Goal: Information Seeking & Learning: Learn about a topic

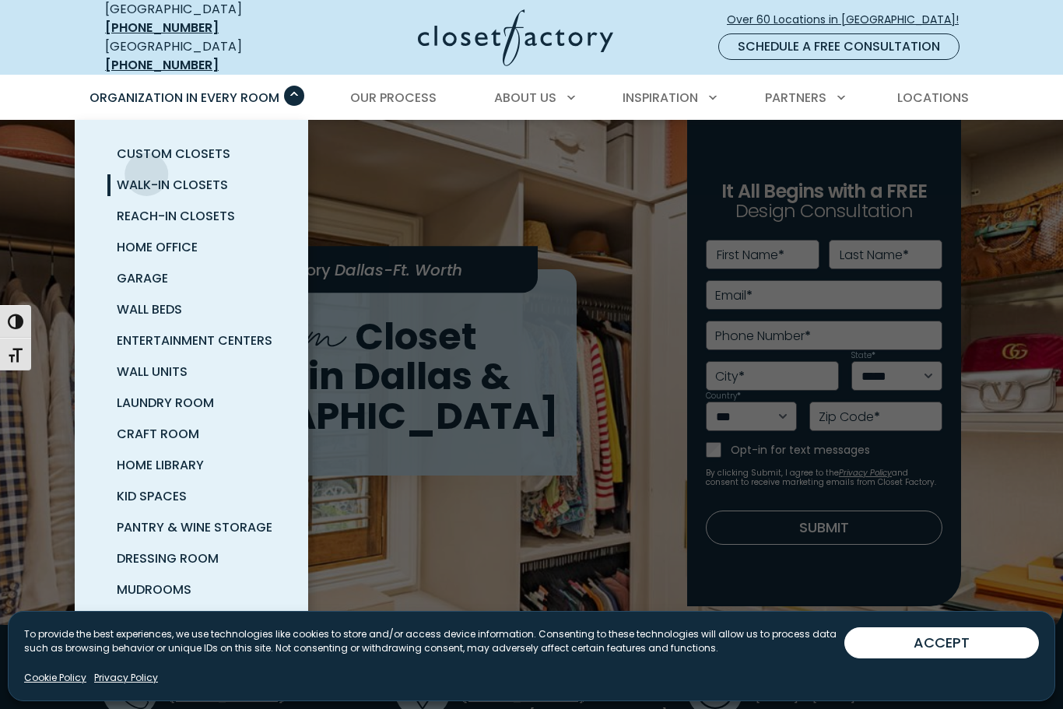
click at [139, 176] on span "Walk-In Closets" at bounding box center [172, 185] width 111 height 18
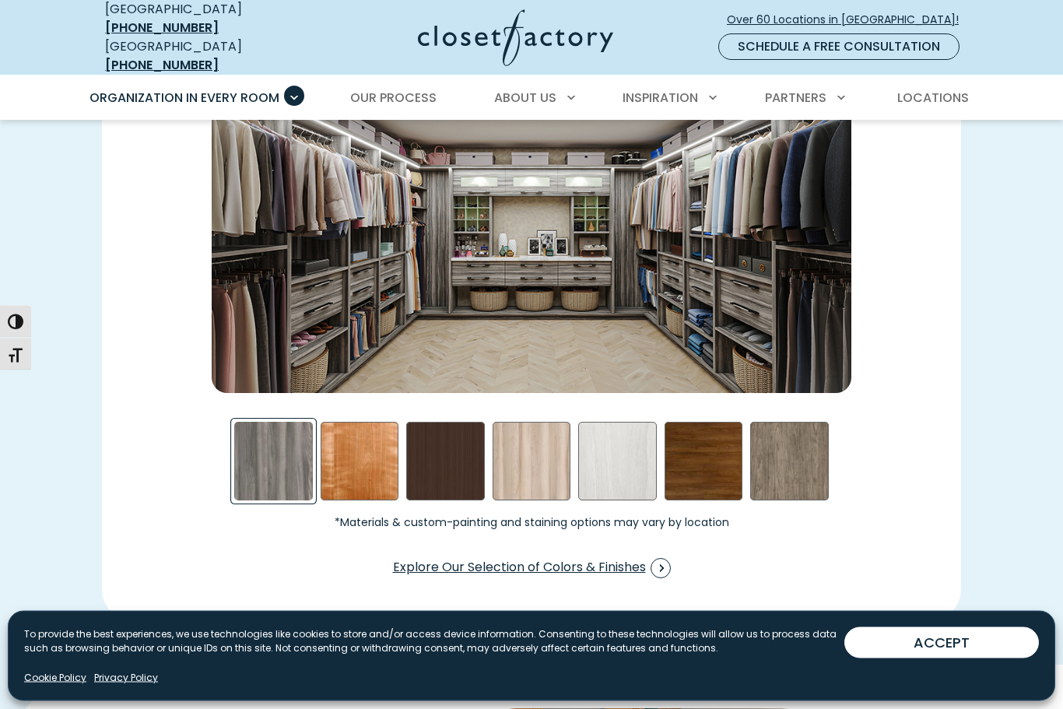
scroll to position [2275, 0]
click at [532, 438] on div "Picnic in the Park Swatch" at bounding box center [532, 461] width 79 height 79
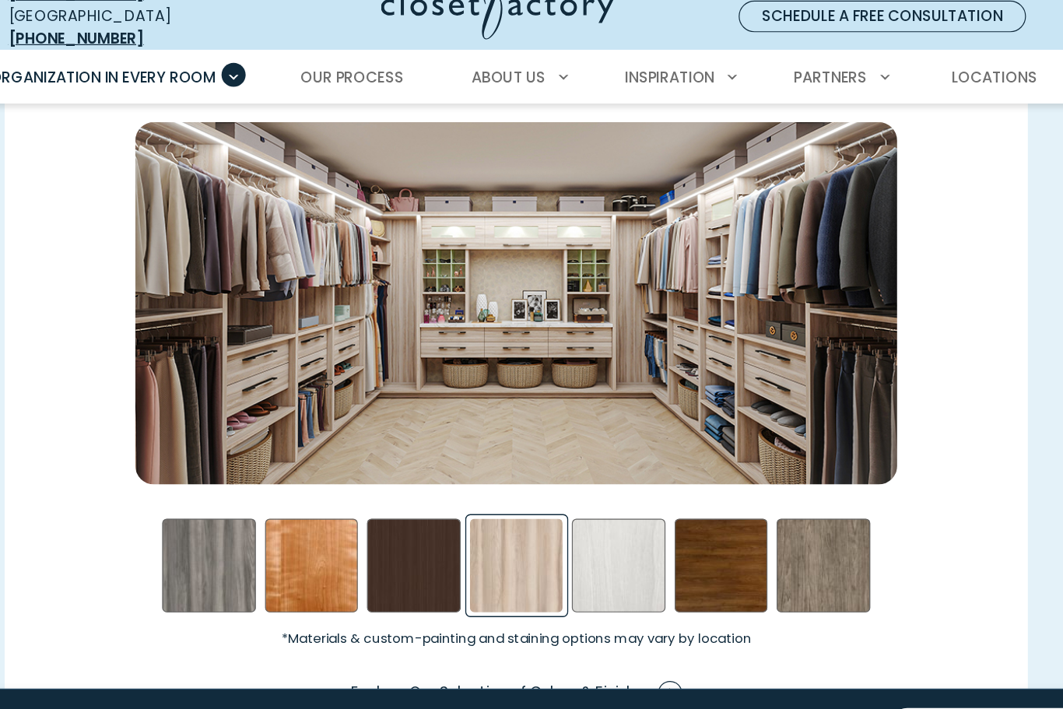
scroll to position [2235, 0]
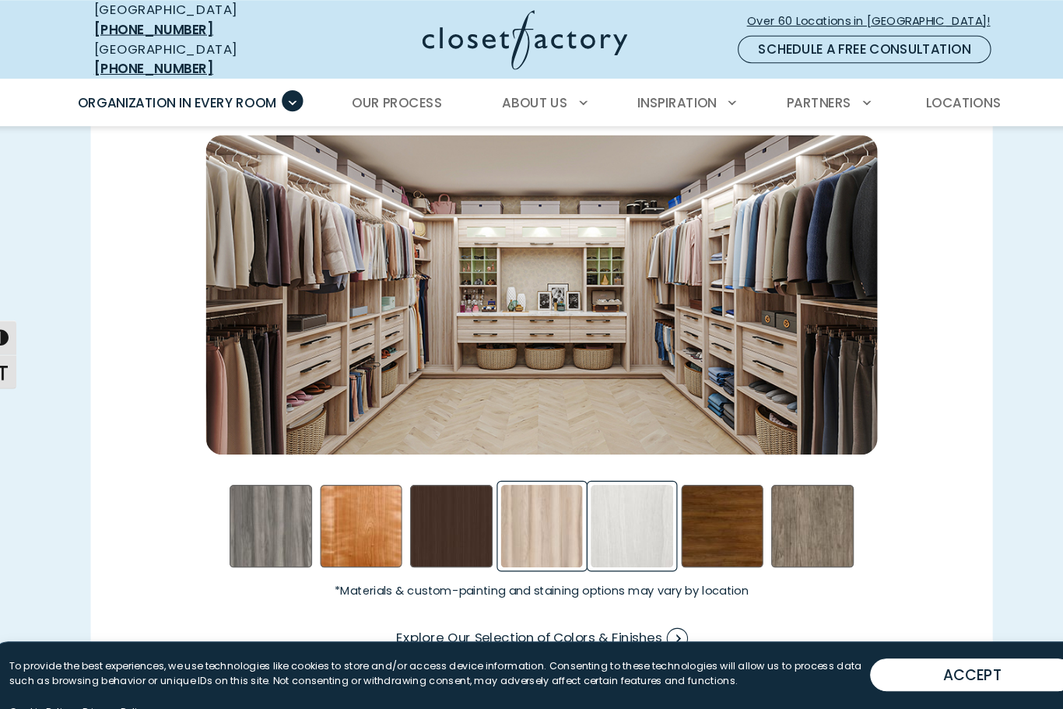
click at [623, 480] on div "Skye Swatch" at bounding box center [617, 501] width 79 height 79
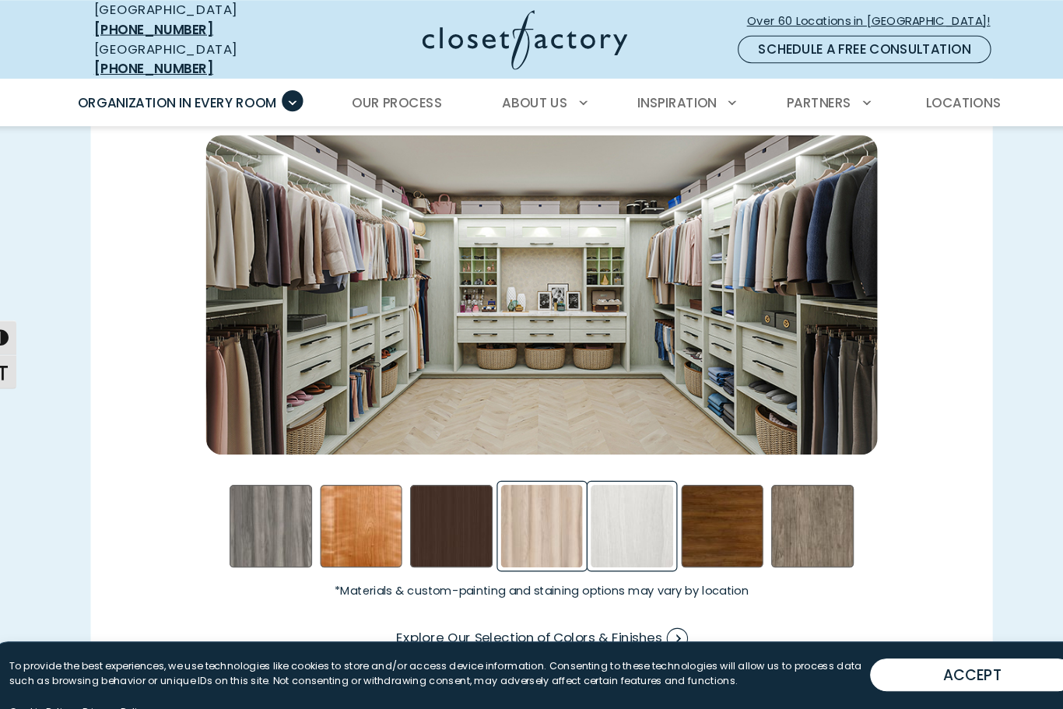
click at [528, 469] on div "Picnic in the Park Swatch" at bounding box center [532, 501] width 79 height 79
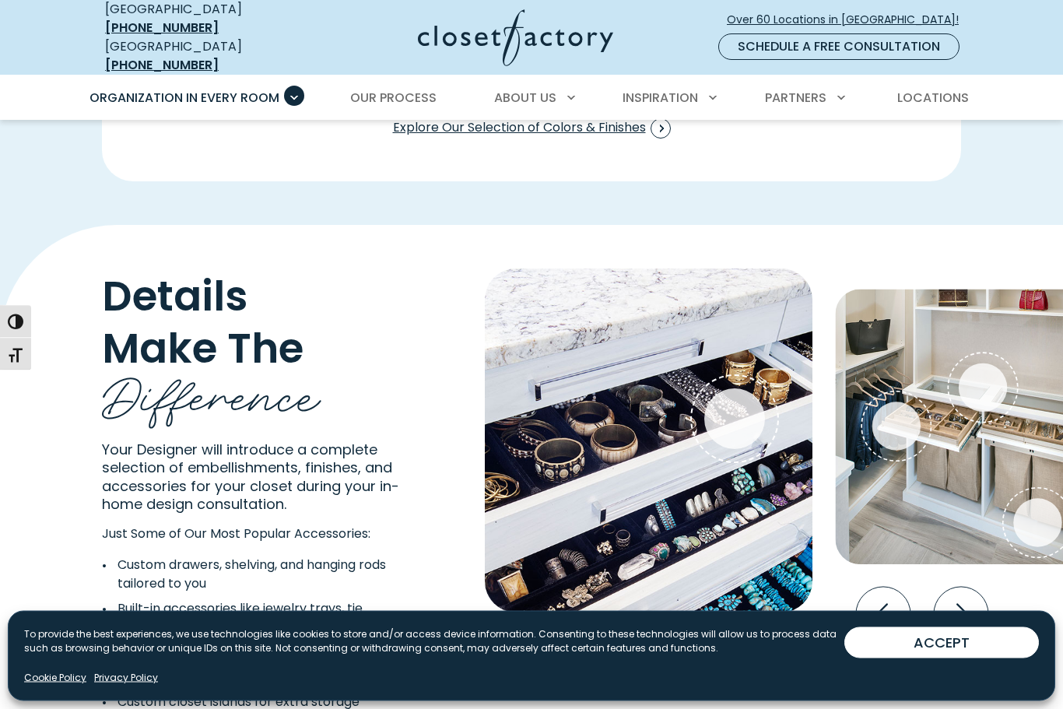
scroll to position [2715, 0]
click at [917, 398] on span "Interactive Gallery" at bounding box center [897, 427] width 58 height 58
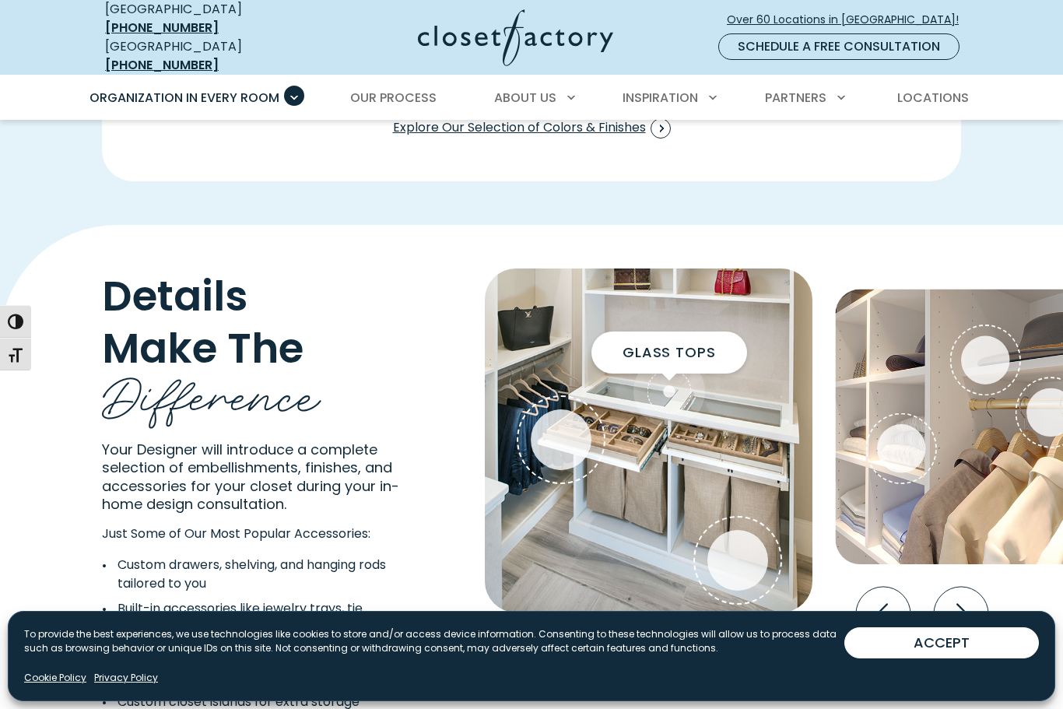
click at [681, 370] on span "Interactive Gallery" at bounding box center [670, 392] width 72 height 72
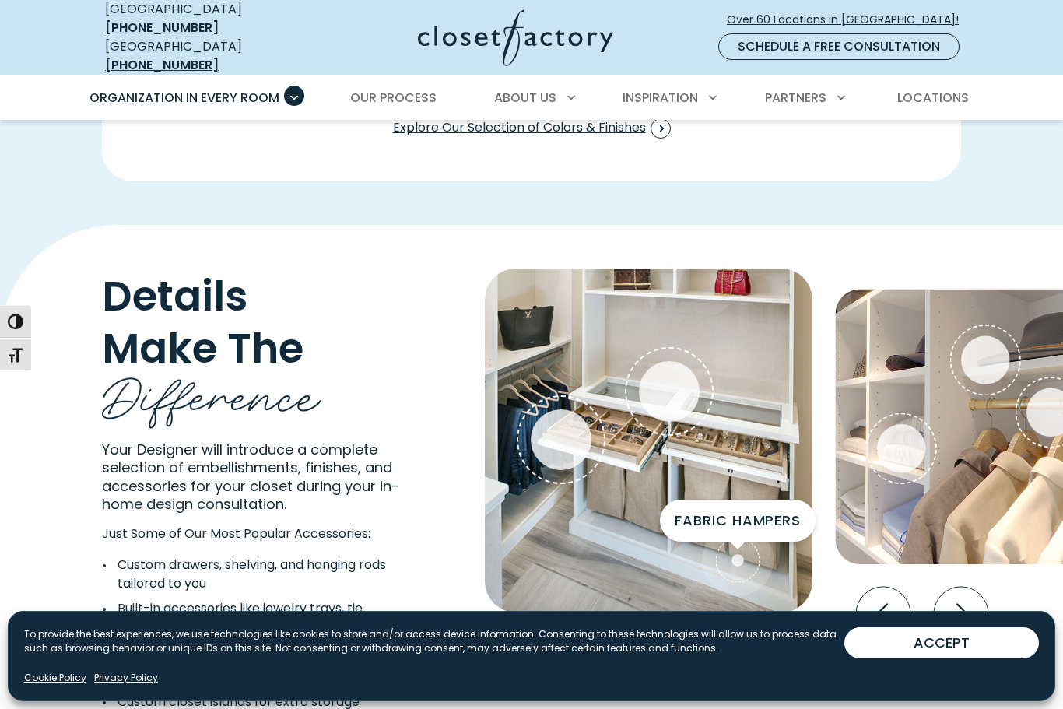
click at [741, 530] on div "Fabric Hampers" at bounding box center [737, 560] width 61 height 61
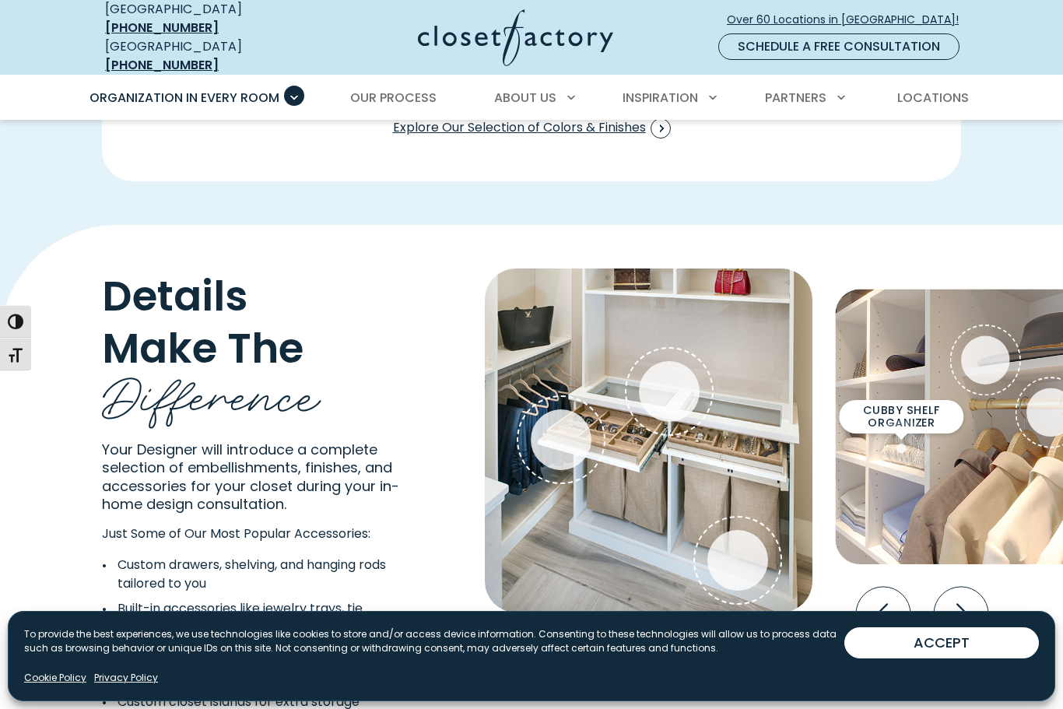
click at [900, 424] on div "Cubby Shelf Organizer" at bounding box center [901, 448] width 48 height 48
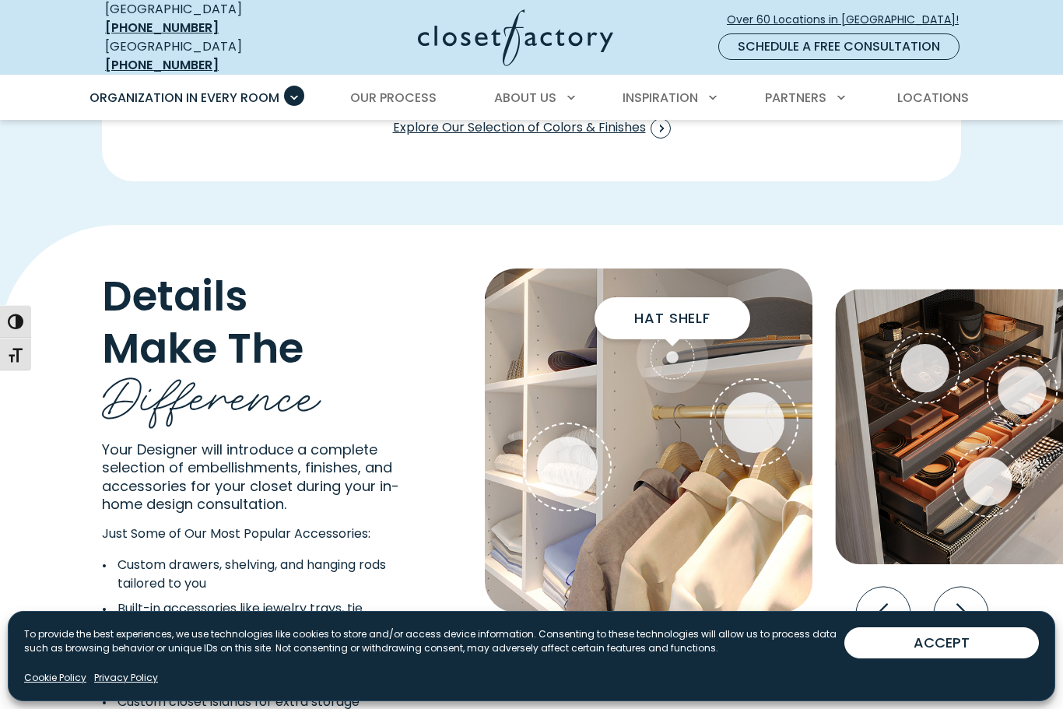
click at [687, 332] on div "Hat Shelf" at bounding box center [672, 357] width 61 height 61
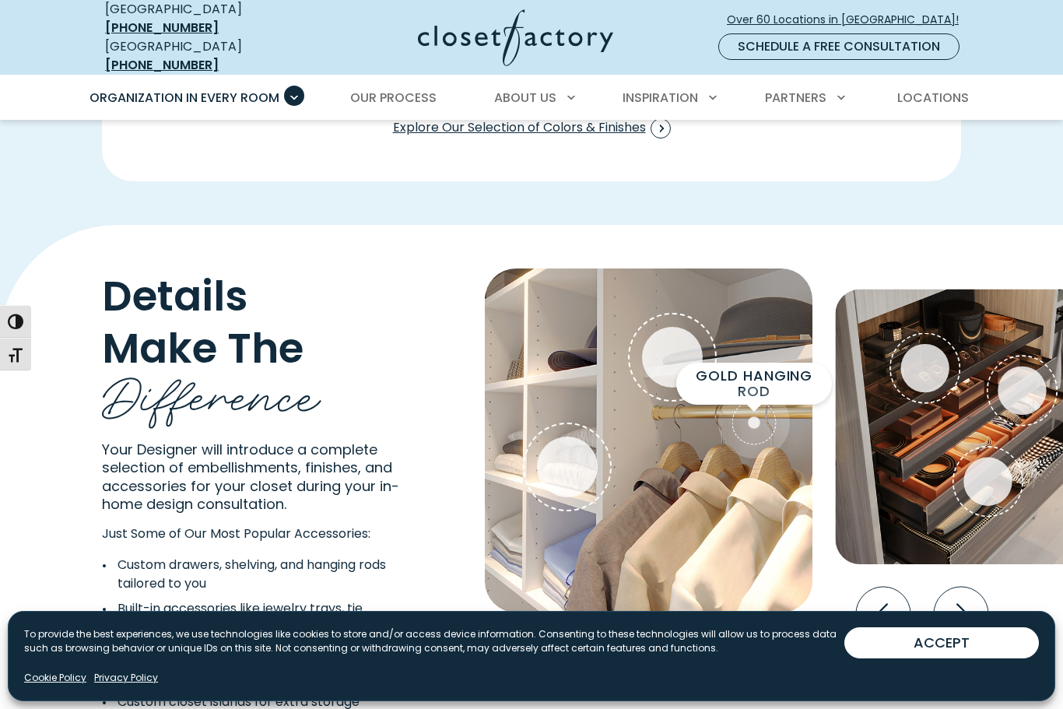
click at [774, 387] on span "Interactive Gallery" at bounding box center [754, 423] width 72 height 72
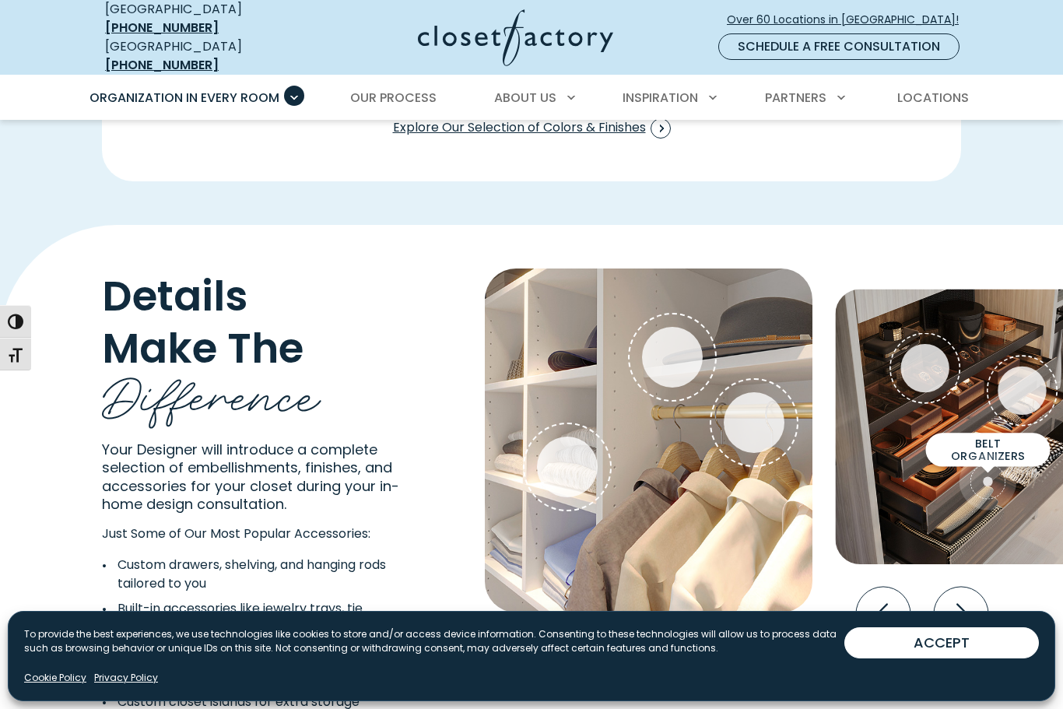
click at [996, 452] on span "Interactive Gallery" at bounding box center [989, 481] width 58 height 58
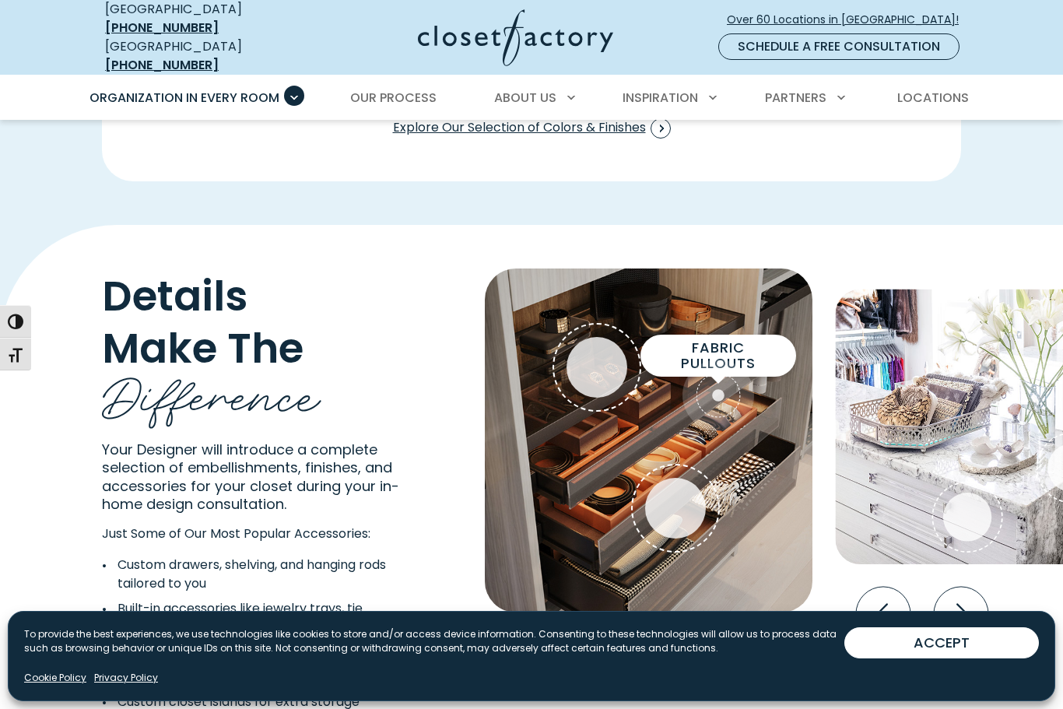
click at [715, 365] on div "Fabric Pullouts" at bounding box center [718, 395] width 61 height 61
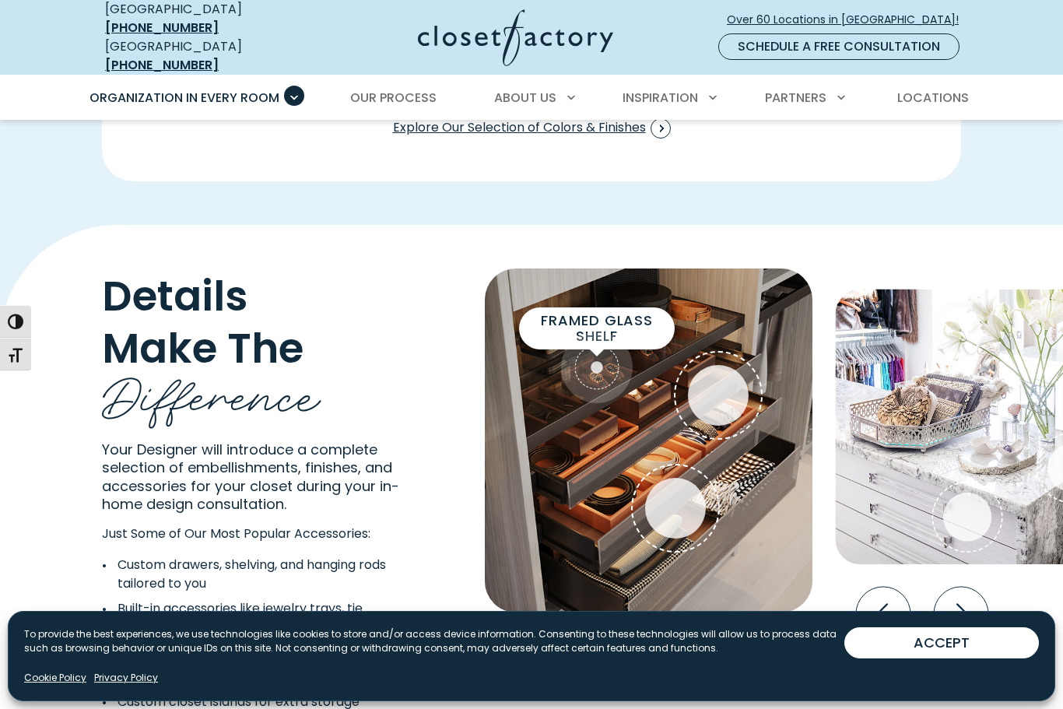
click at [591, 337] on div "Framed Glass Shelf" at bounding box center [597, 367] width 61 height 61
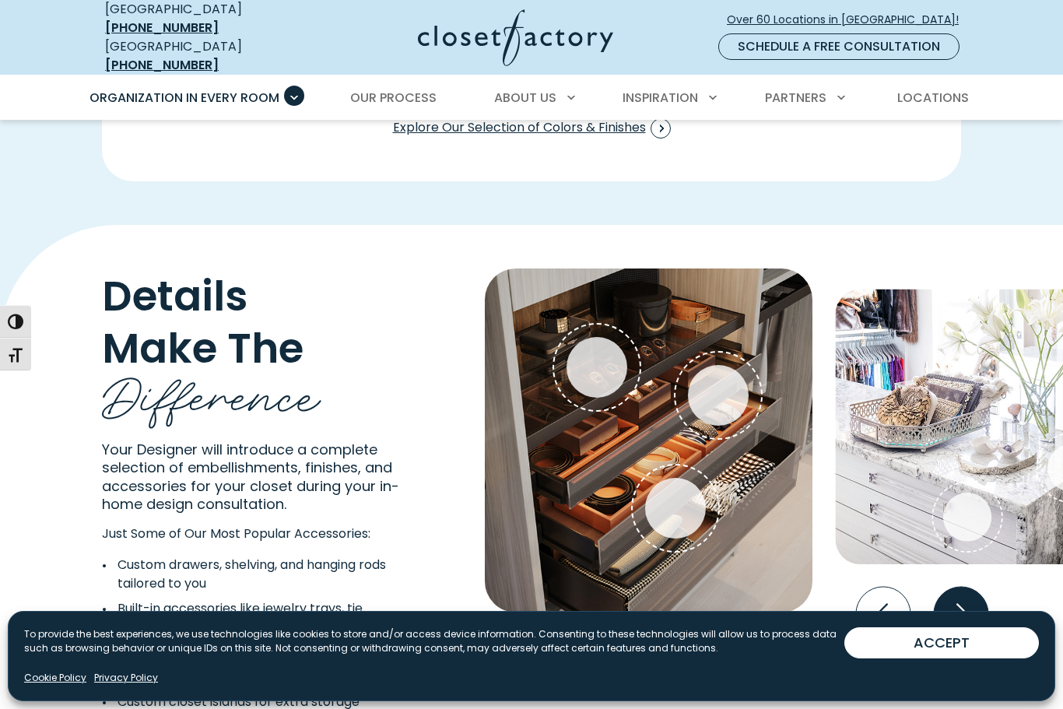
click at [959, 587] on icon "Next slide" at bounding box center [961, 614] width 54 height 54
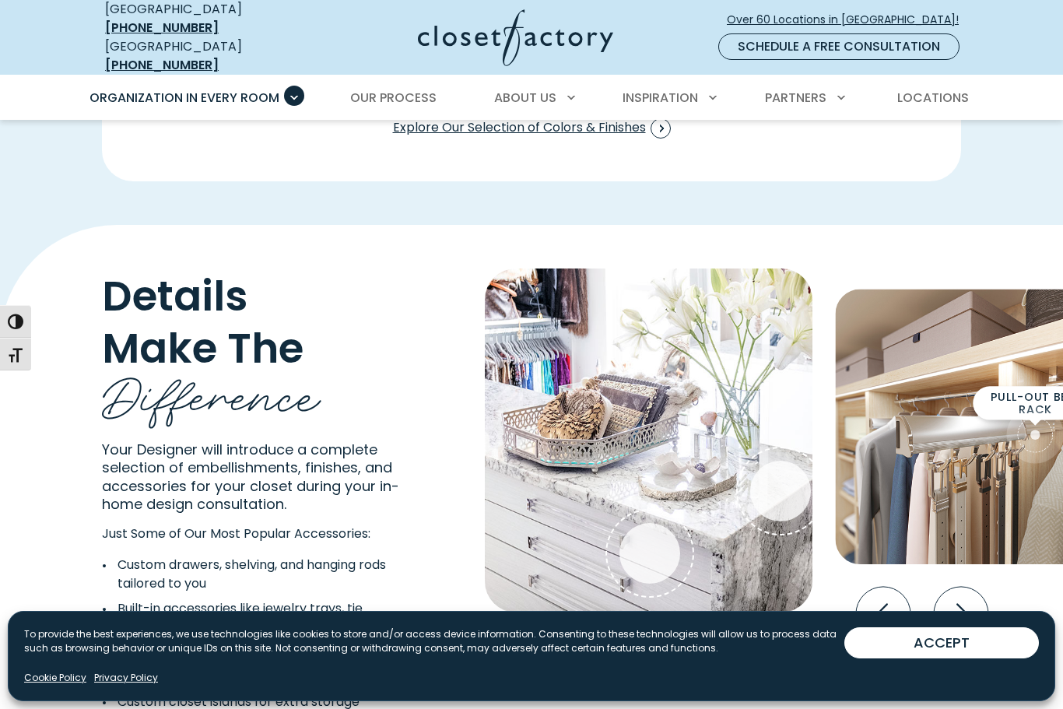
click at [1046, 405] on span "Interactive Gallery" at bounding box center [1036, 434] width 58 height 58
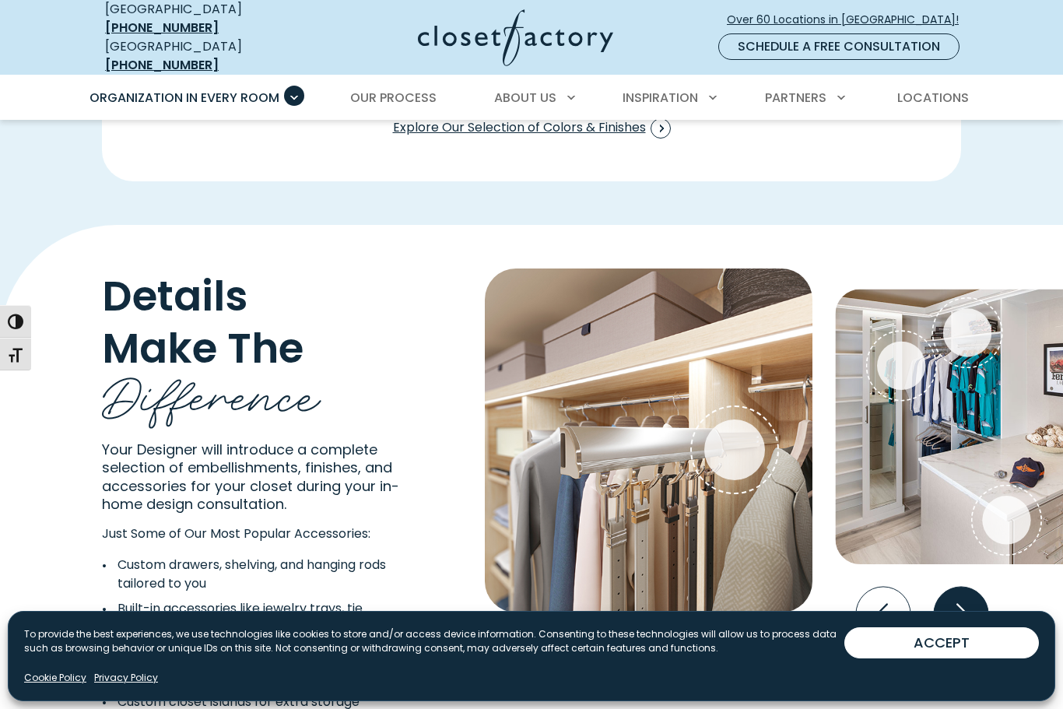
click at [968, 587] on icon "Next slide" at bounding box center [961, 614] width 54 height 54
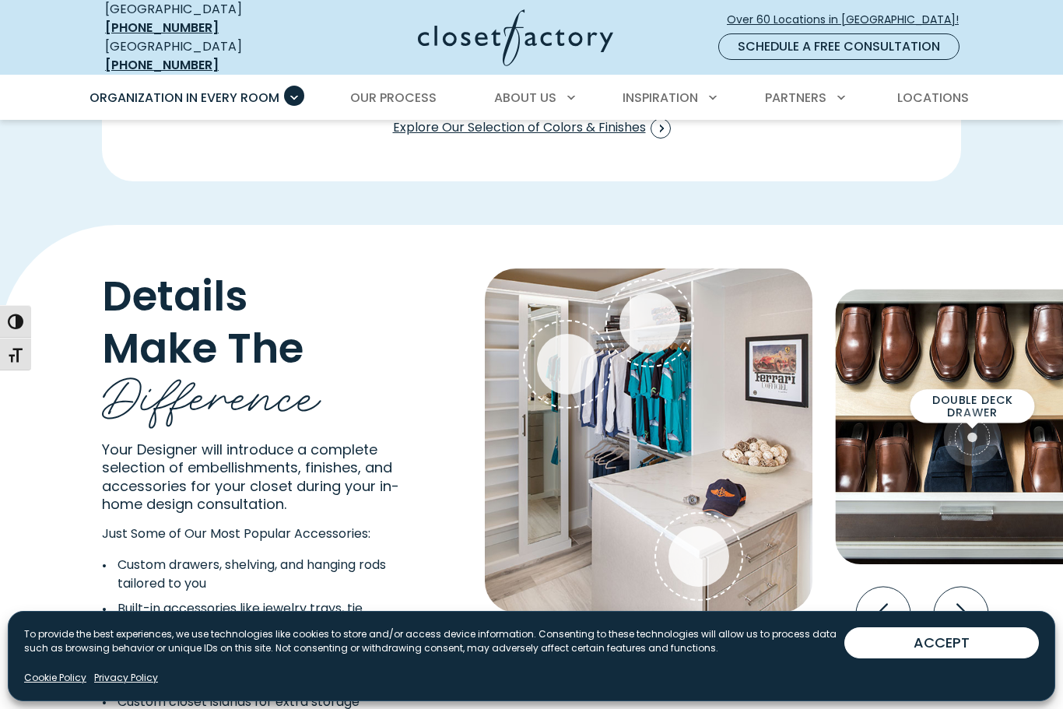
click at [978, 412] on div "Double deck drawer" at bounding box center [972, 436] width 48 height 48
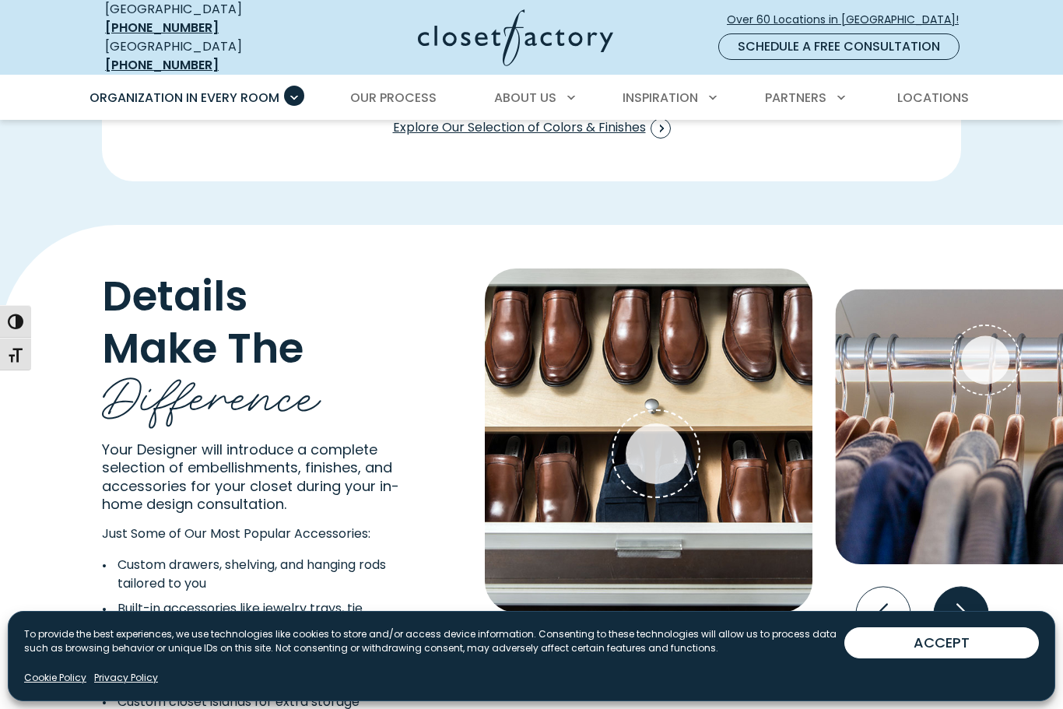
click at [973, 587] on icon "Next slide" at bounding box center [961, 614] width 54 height 54
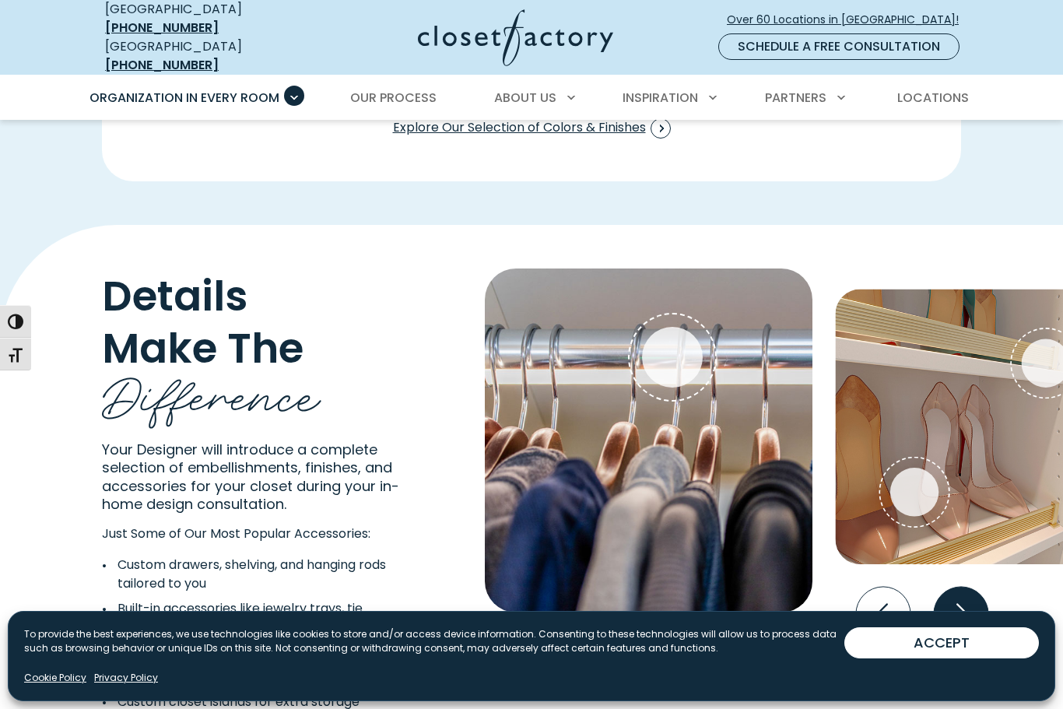
click at [966, 603] on icon "Next slide" at bounding box center [962, 613] width 12 height 21
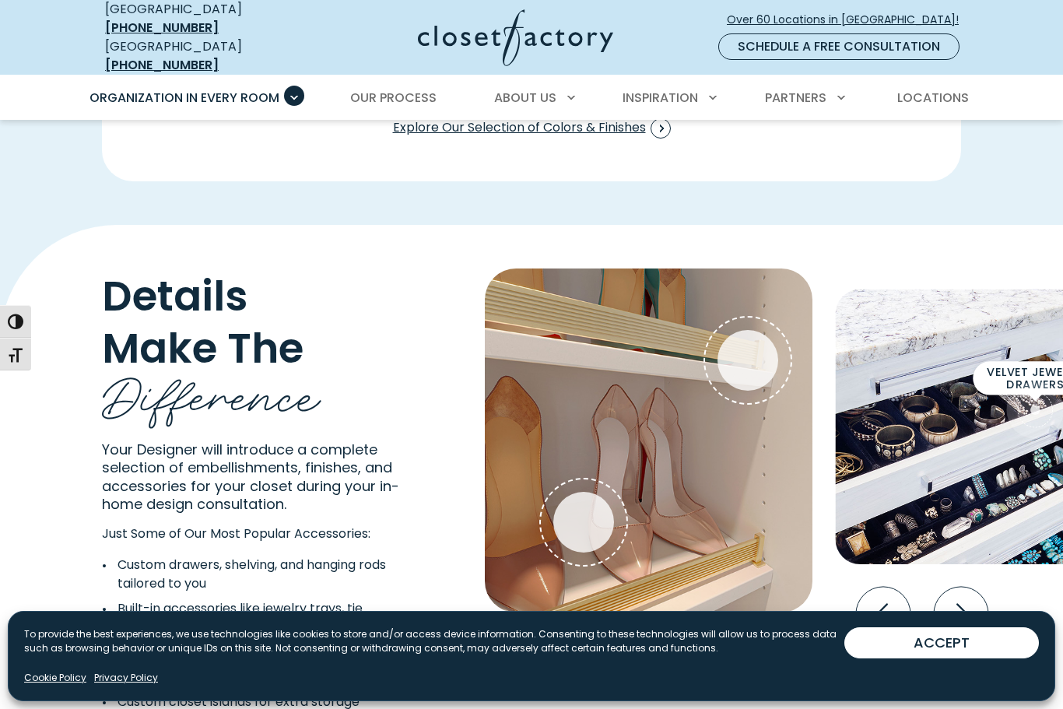
click at [1014, 381] on span "Interactive Gallery" at bounding box center [1036, 410] width 58 height 58
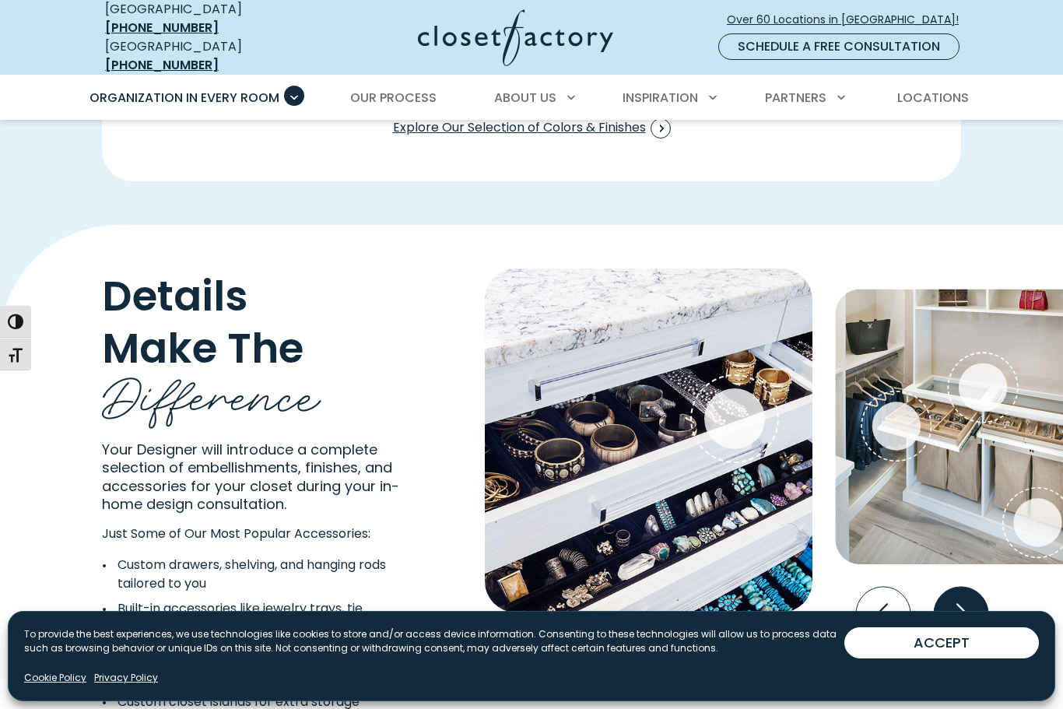
click at [976, 587] on icon "Next slide" at bounding box center [961, 614] width 54 height 54
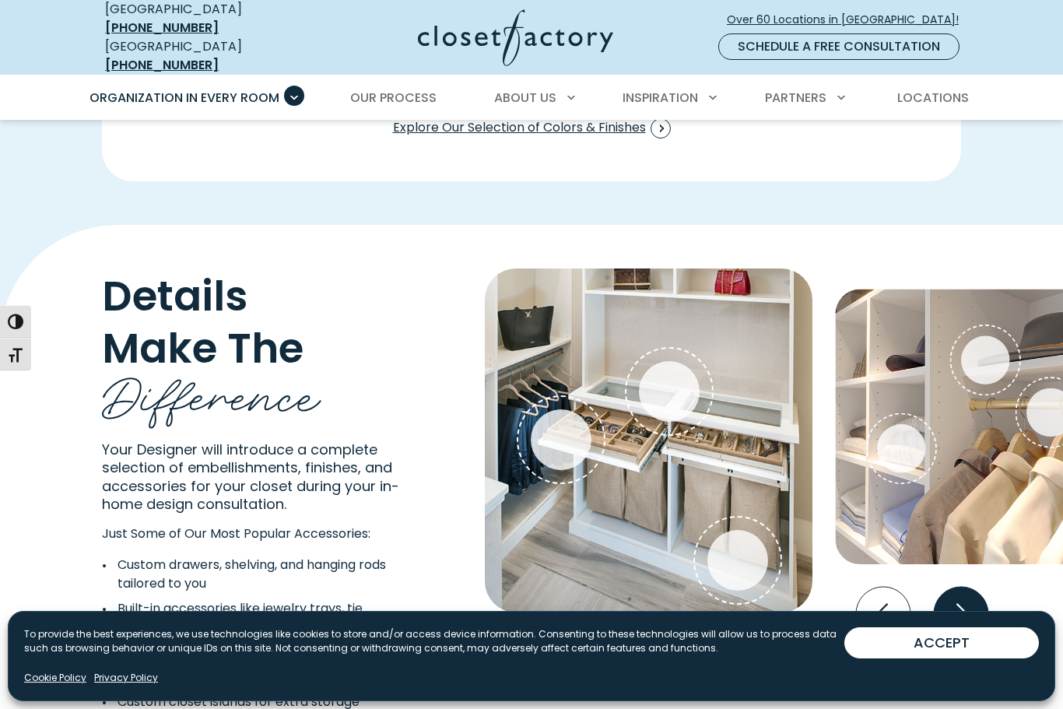
click at [973, 587] on icon "Next slide" at bounding box center [961, 614] width 54 height 54
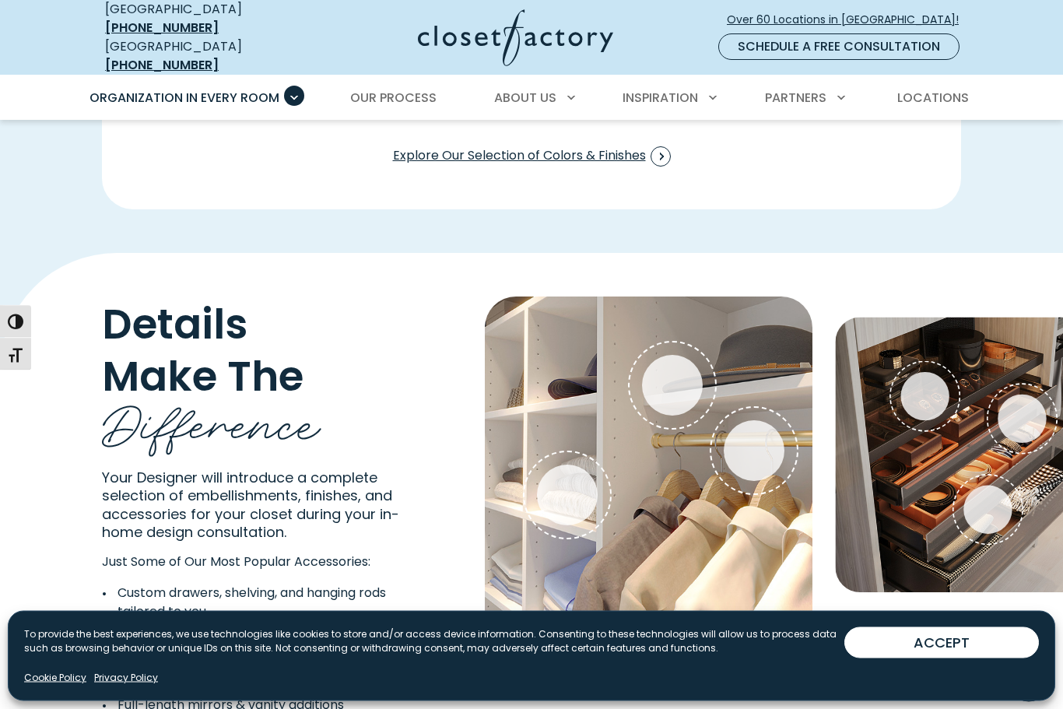
scroll to position [2687, 0]
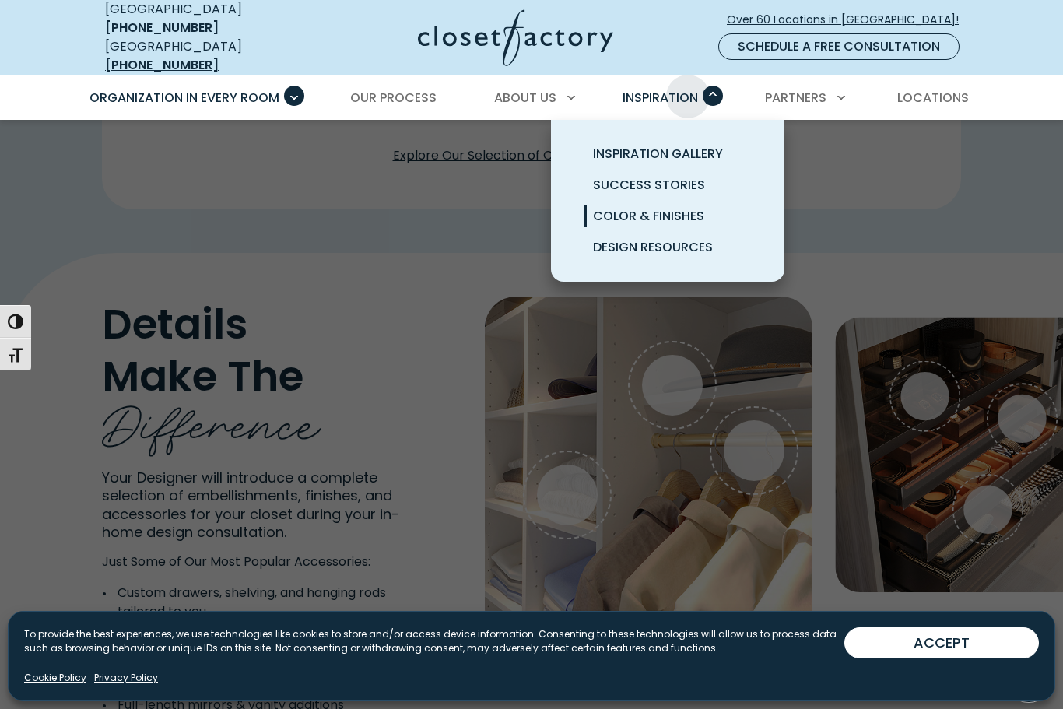
click at [693, 207] on span "Color & Finishes" at bounding box center [648, 216] width 111 height 18
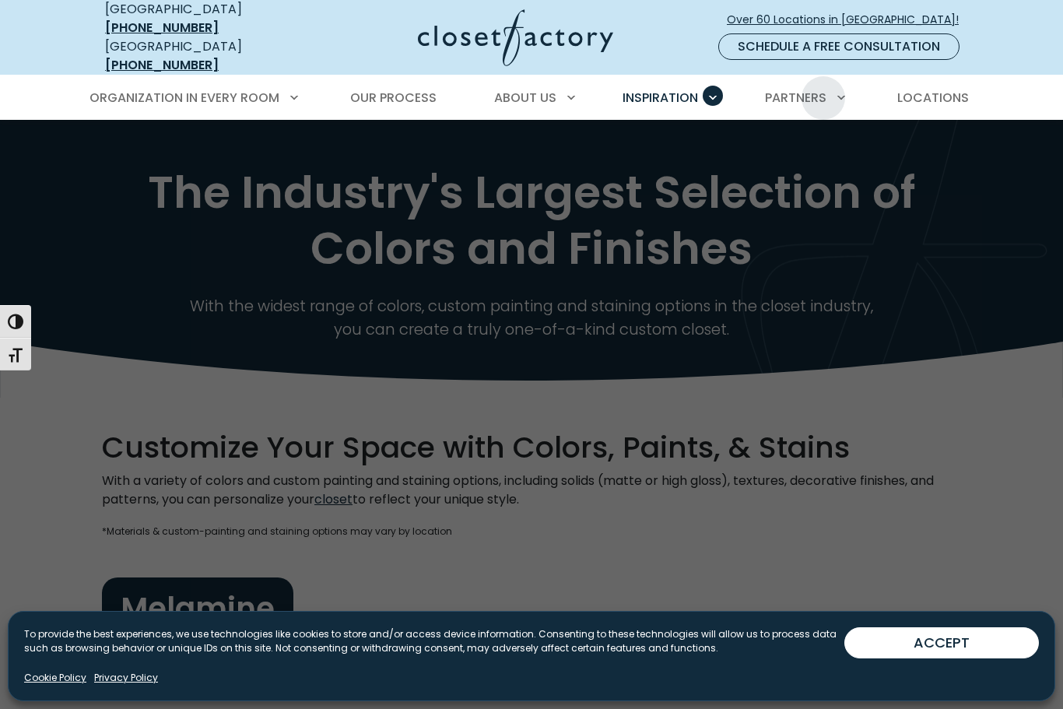
click at [915, 512] on div at bounding box center [531, 474] width 1063 height 709
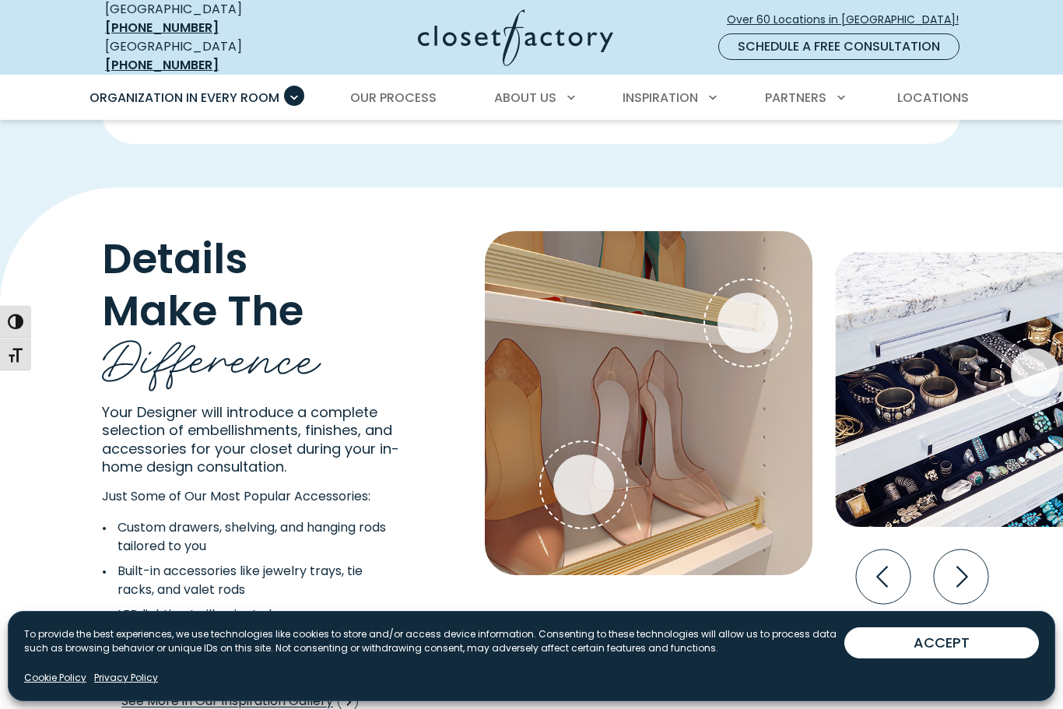
scroll to position [2766, 0]
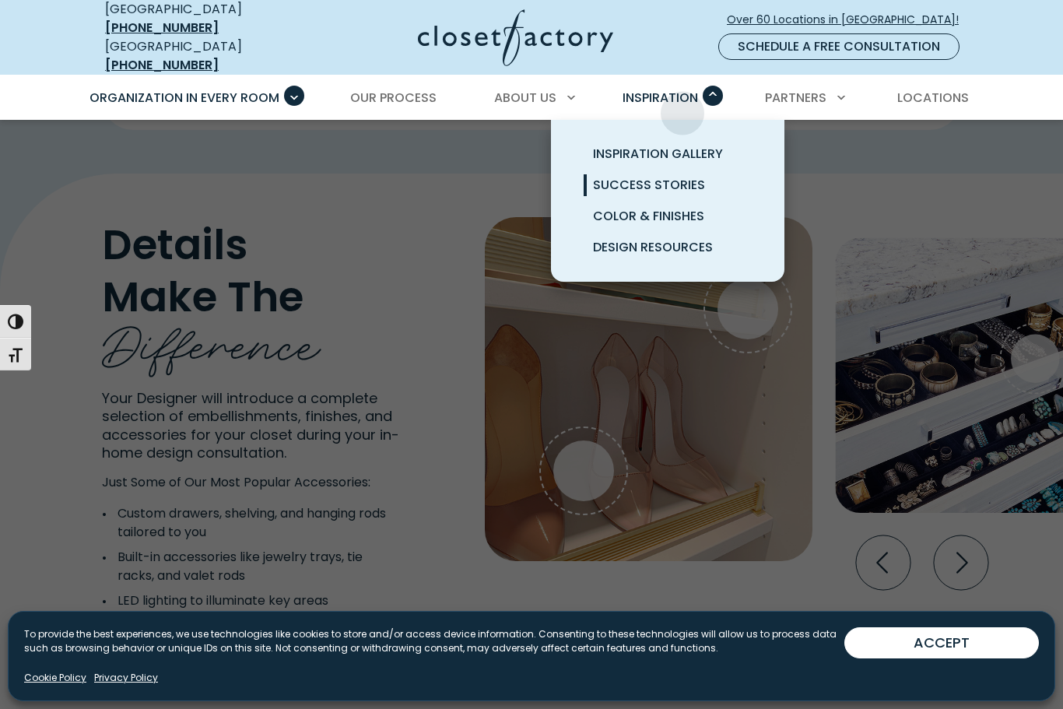
click at [690, 177] on span "Success Stories" at bounding box center [649, 185] width 112 height 18
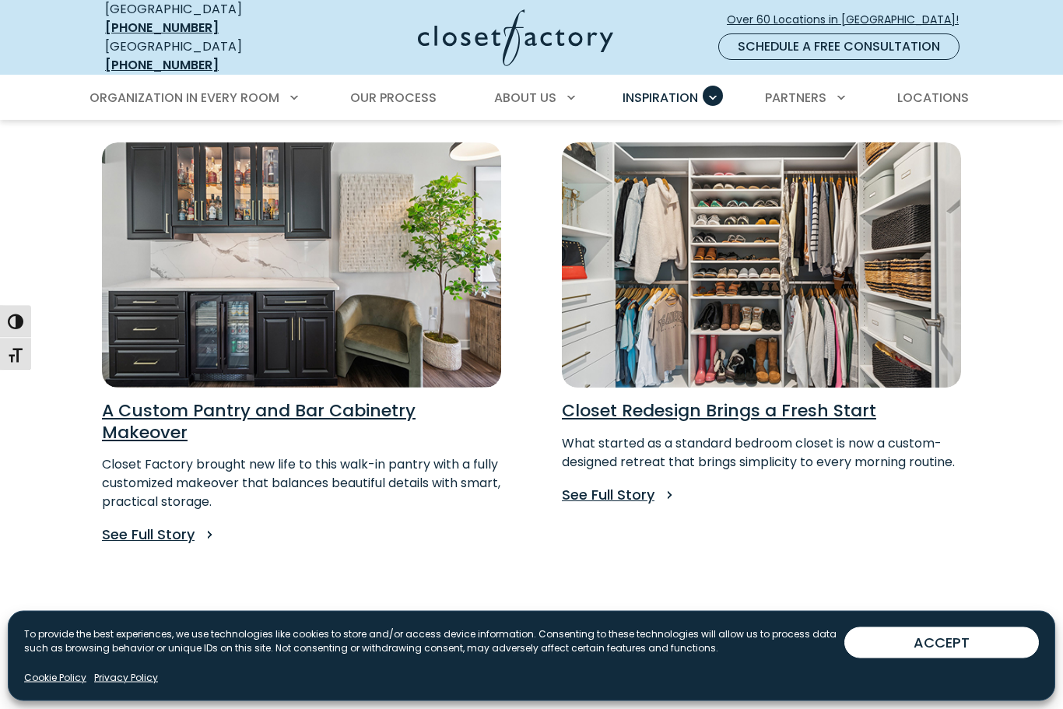
scroll to position [1109, 0]
click at [534, 614] on link "2" at bounding box center [529, 625] width 9 height 22
